Goal: Information Seeking & Learning: Learn about a topic

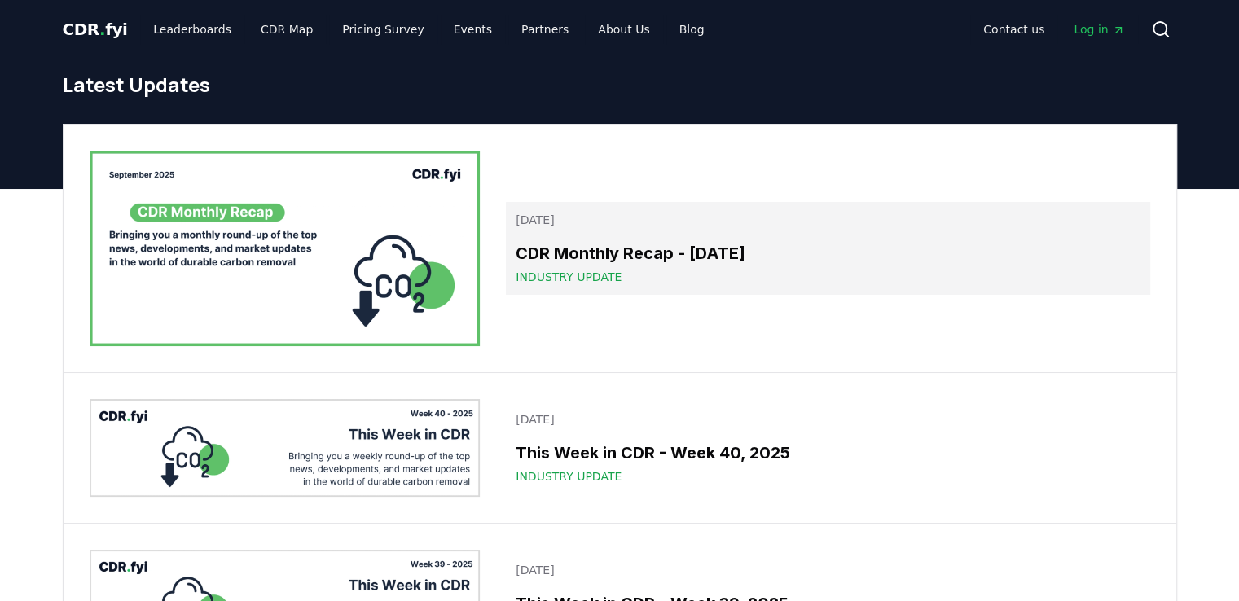
click at [681, 241] on h3 "CDR Monthly Recap - [DATE]" at bounding box center [828, 253] width 624 height 24
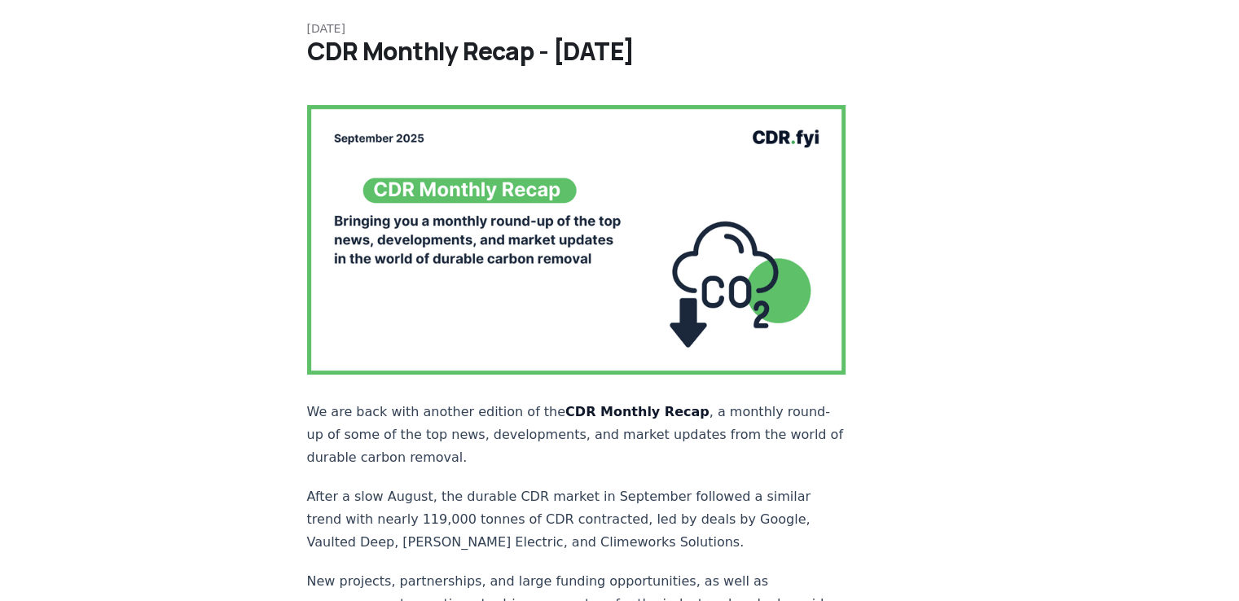
scroll to position [244, 0]
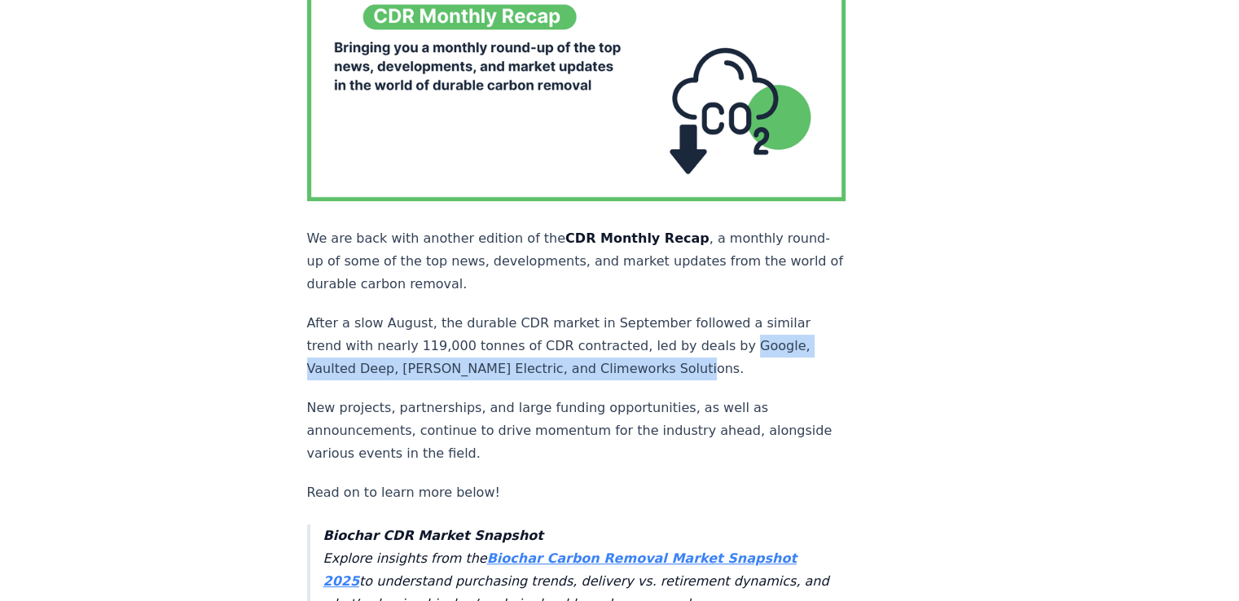
drag, startPoint x: 711, startPoint y: 309, endPoint x: 718, endPoint y: 335, distance: 26.3
click at [718, 335] on p "After a slow August, the durable CDR market in September followed a similar tre…" at bounding box center [576, 346] width 539 height 68
copy p "Google, Vaulted Deep, Schneider Electric, and Climeworks Solutions."
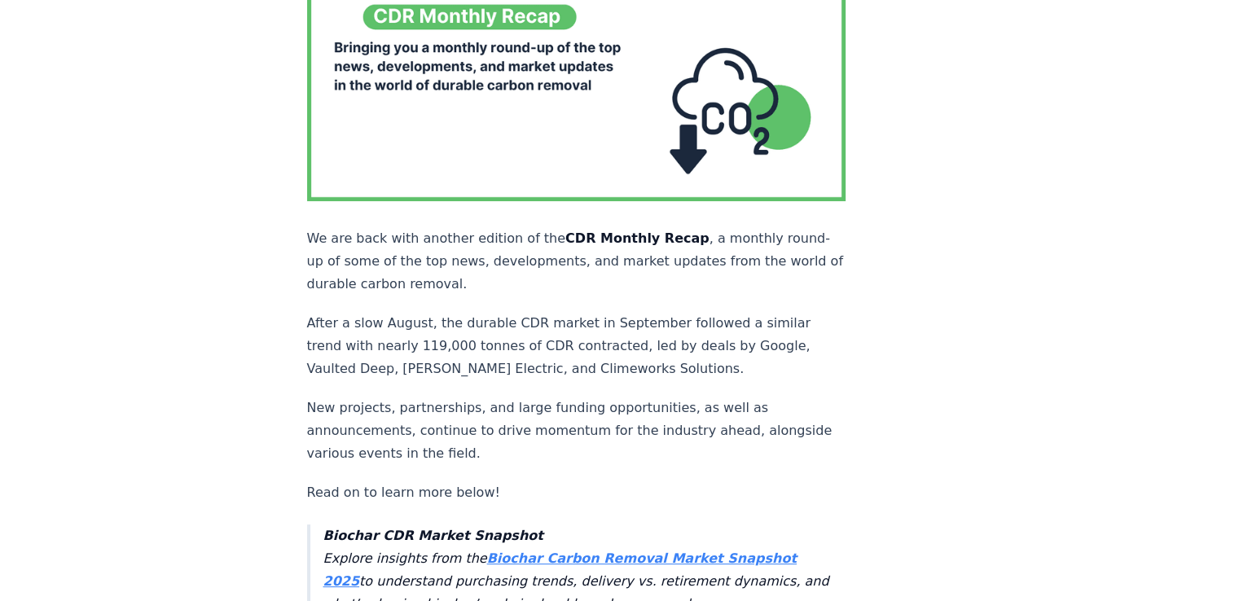
click at [751, 397] on p "New projects, partnerships, and large funding opportunities, as well as announc…" at bounding box center [576, 431] width 539 height 68
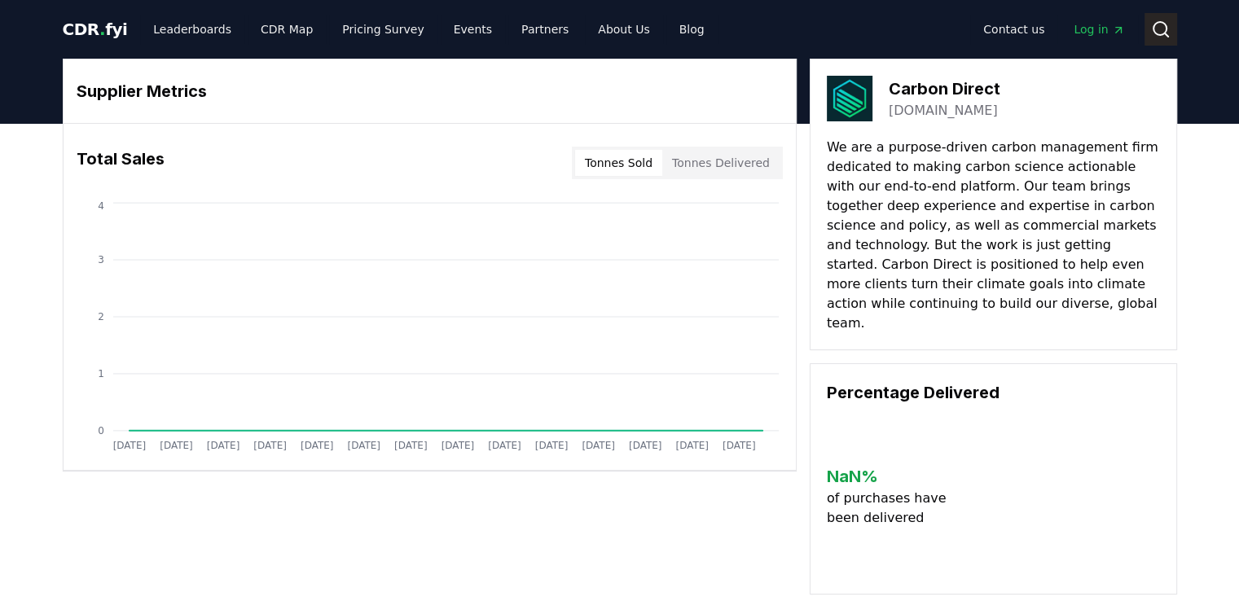
click at [1149, 31] on button "Search" at bounding box center [1160, 29] width 33 height 33
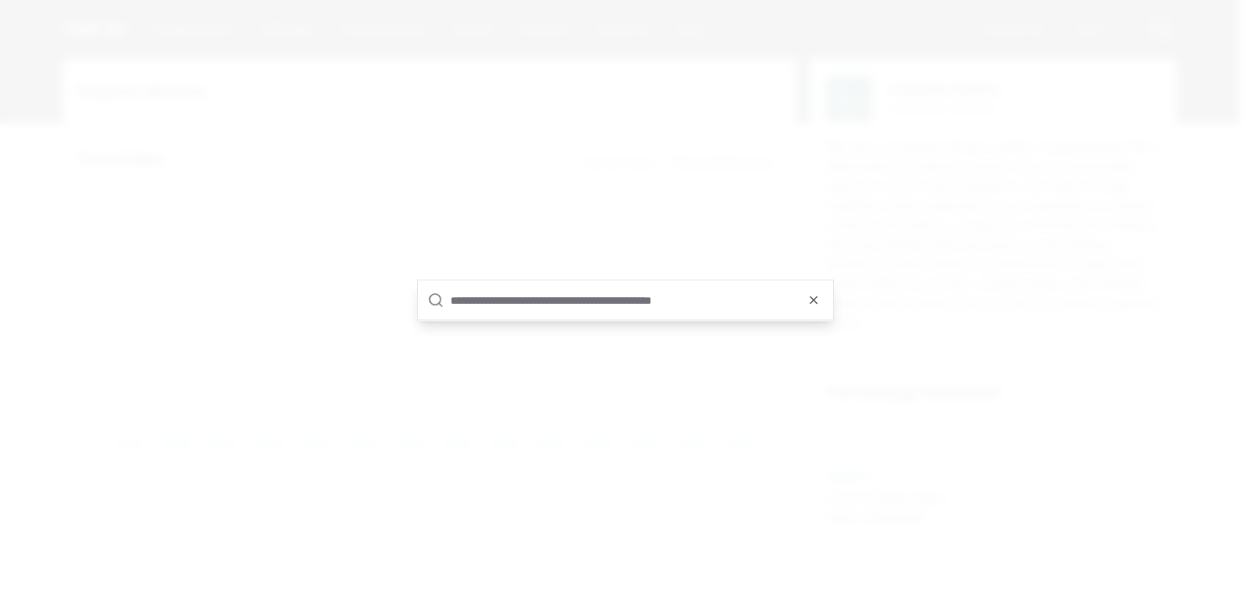
type input "*"
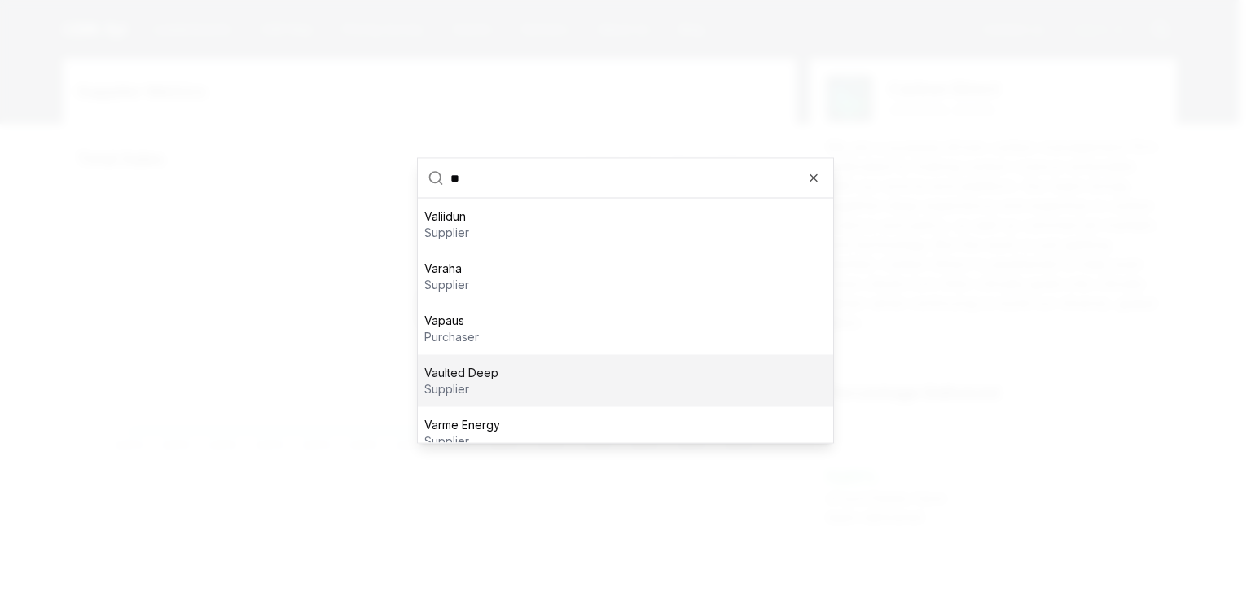
type input "**"
click at [563, 369] on div "Vaulted Deep supplier" at bounding box center [625, 381] width 415 height 52
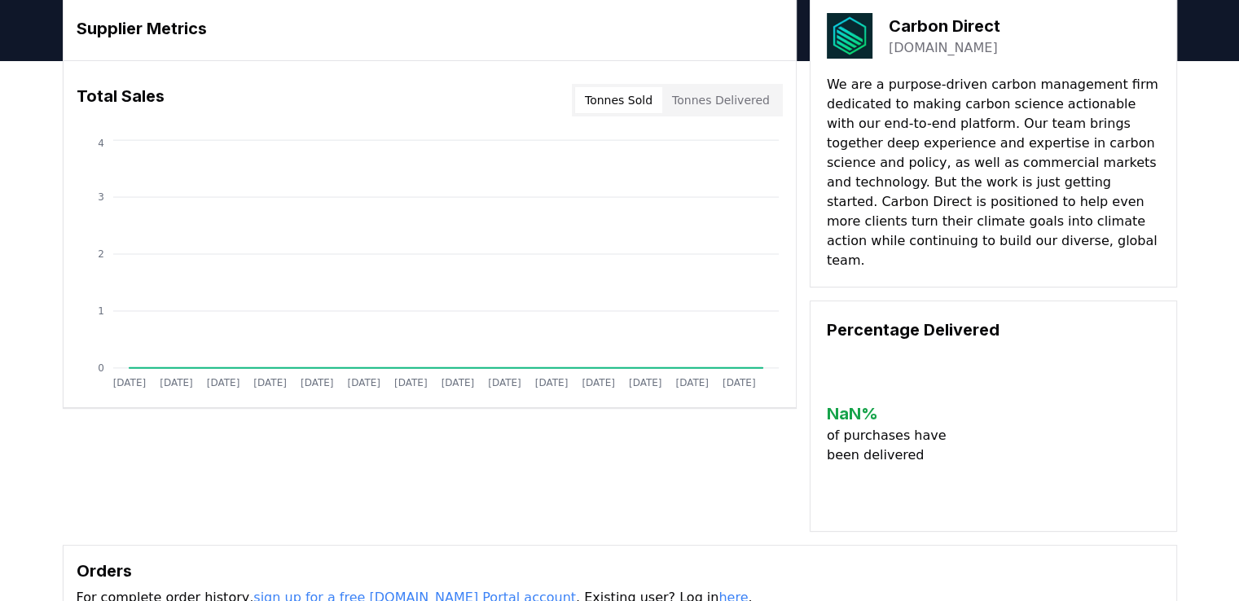
scroll to position [244, 0]
